Goal: Transaction & Acquisition: Purchase product/service

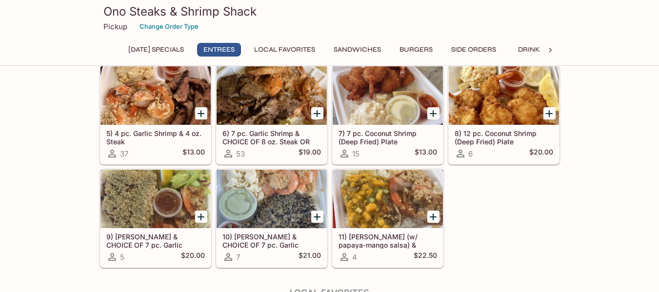
scroll to position [390, 0]
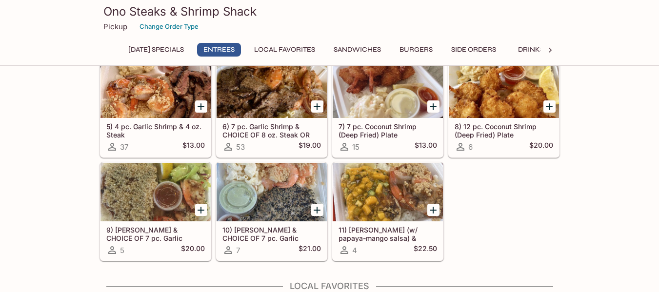
click at [367, 230] on h5 "11) [PERSON_NAME] (w/ papaya-mango salsa) & CHOICE OF 7 pc. Garlic Shrimp OR 8 …" at bounding box center [388, 234] width 99 height 16
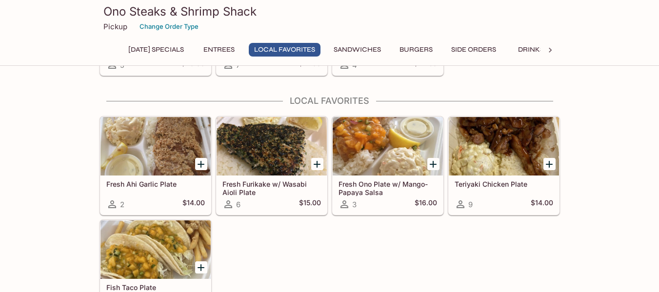
scroll to position [634, 0]
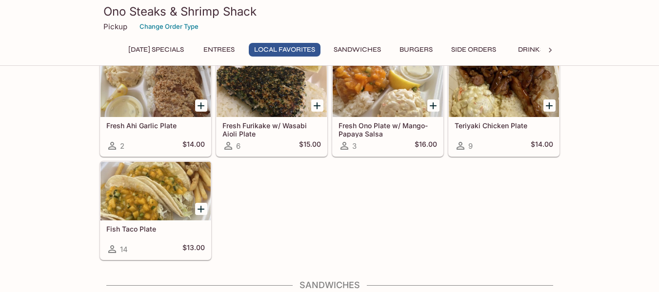
click at [489, 82] on div at bounding box center [504, 88] width 110 height 59
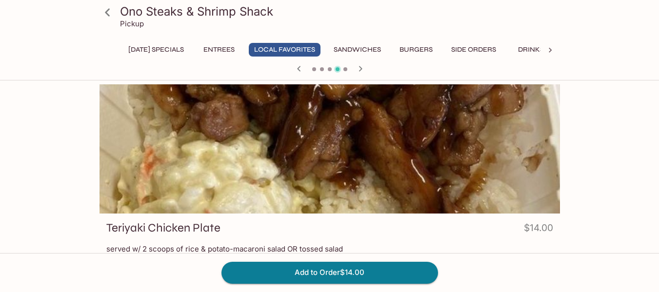
click at [319, 173] on div at bounding box center [330, 148] width 461 height 129
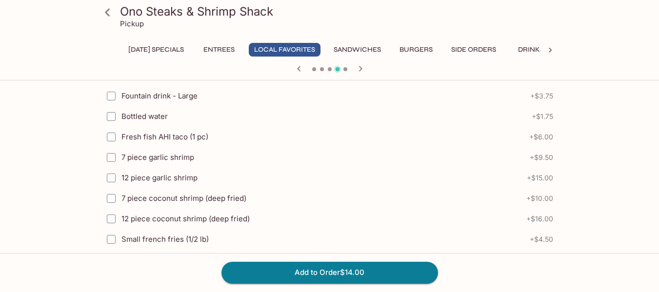
scroll to position [488, 0]
